Goal: Find specific page/section: Find specific page/section

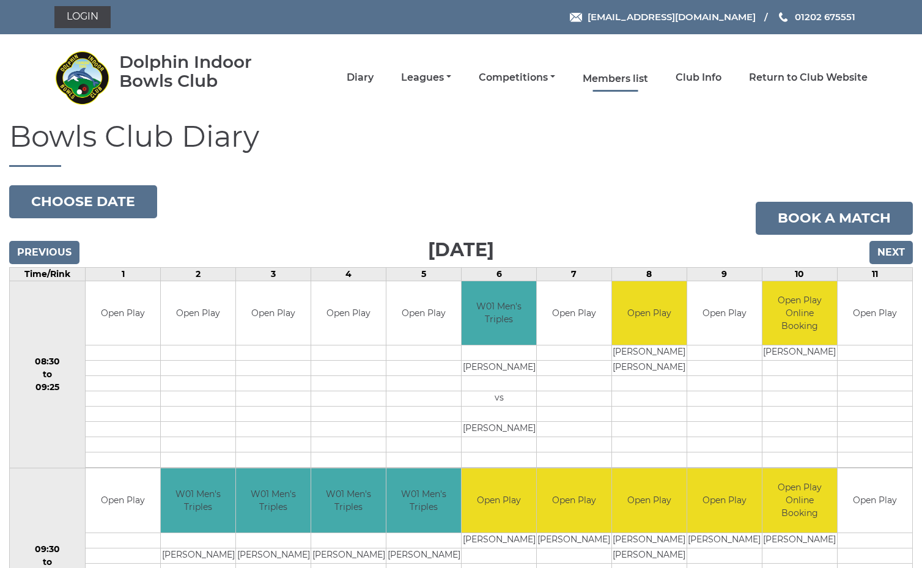
click at [628, 78] on link "Members list" at bounding box center [615, 78] width 65 height 13
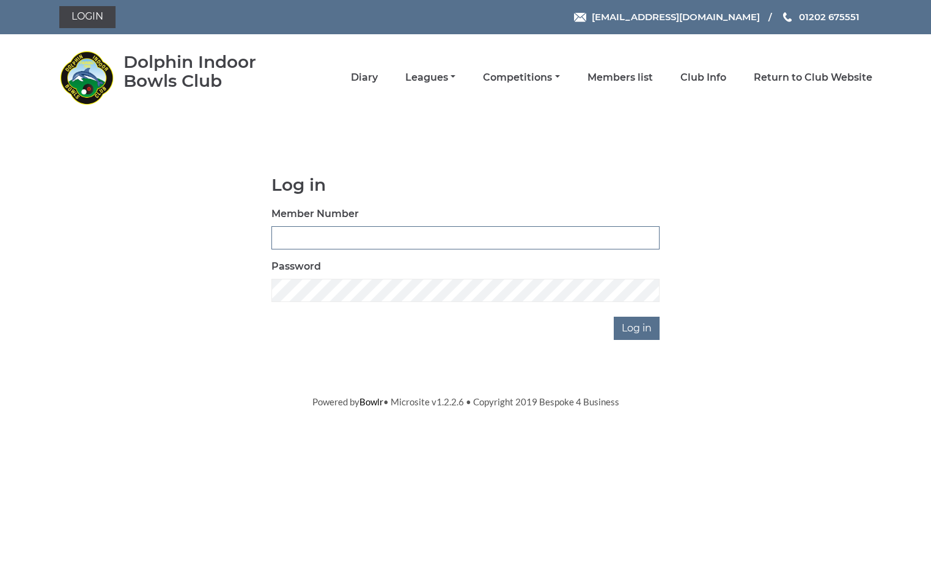
type input "3961"
click at [638, 328] on input "Log in" at bounding box center [637, 328] width 46 height 23
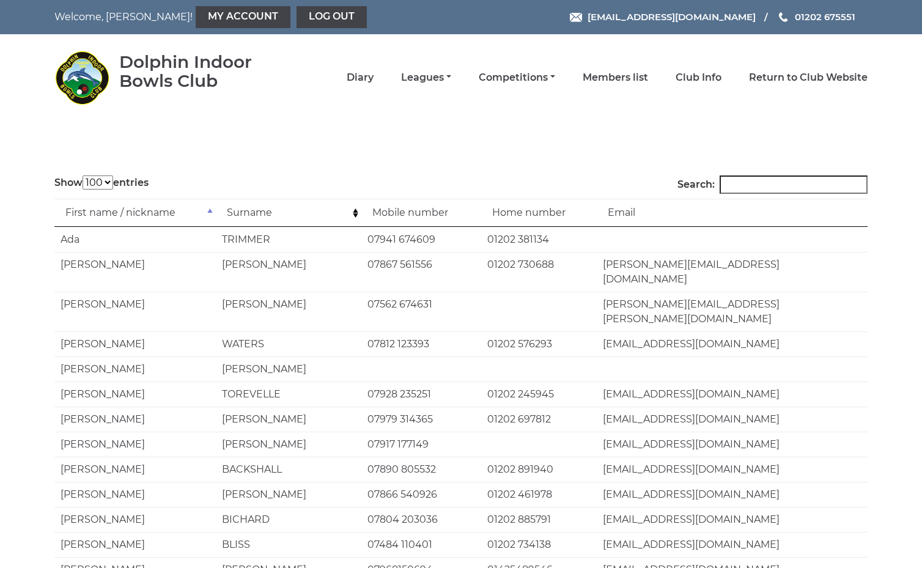
select select "100"
click at [751, 185] on input "Search:" at bounding box center [794, 184] width 148 height 18
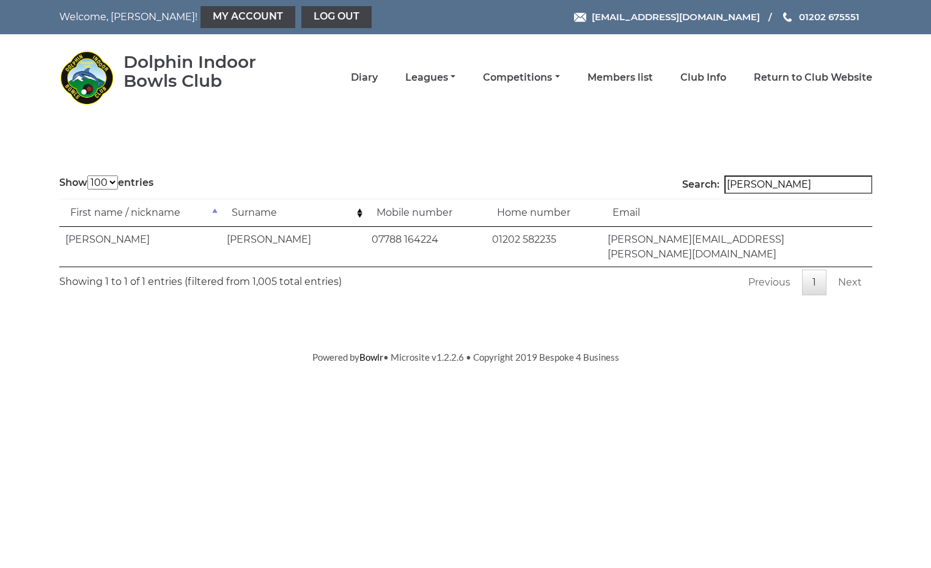
type input "botto"
